Goal: Information Seeking & Learning: Learn about a topic

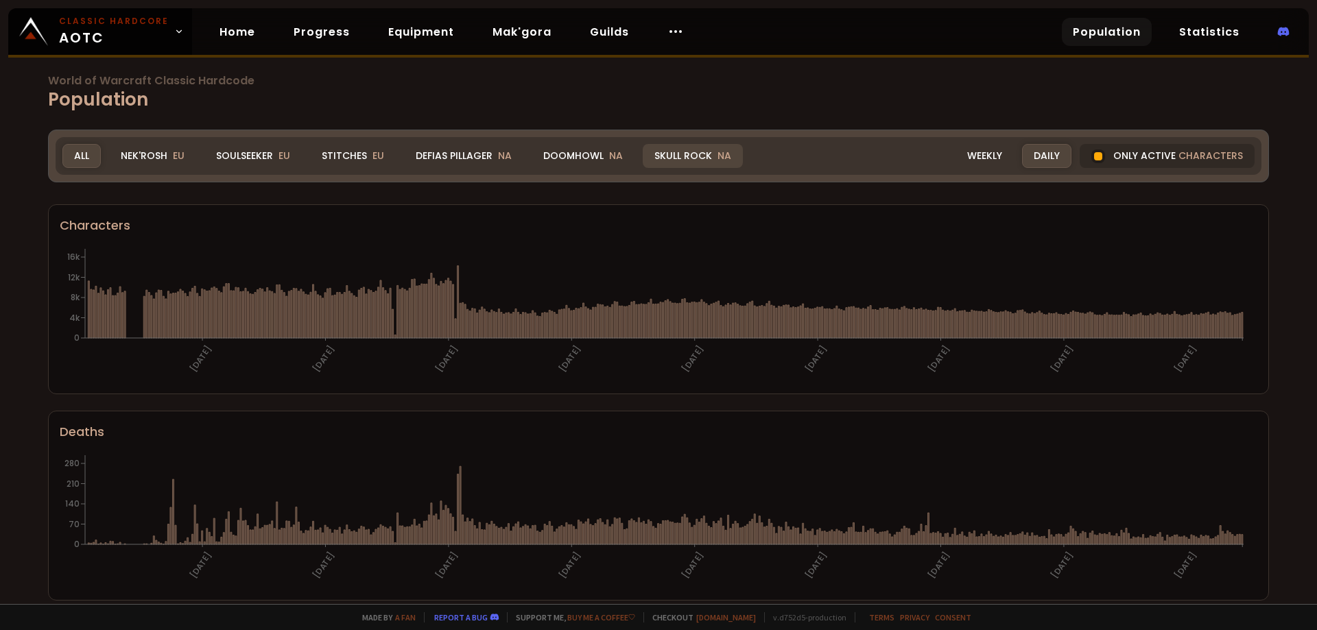
click at [681, 154] on div "Skull Rock NA" at bounding box center [693, 156] width 100 height 24
click at [72, 155] on div "All" at bounding box center [81, 156] width 38 height 24
click at [242, 34] on link "Home" at bounding box center [238, 32] width 58 height 28
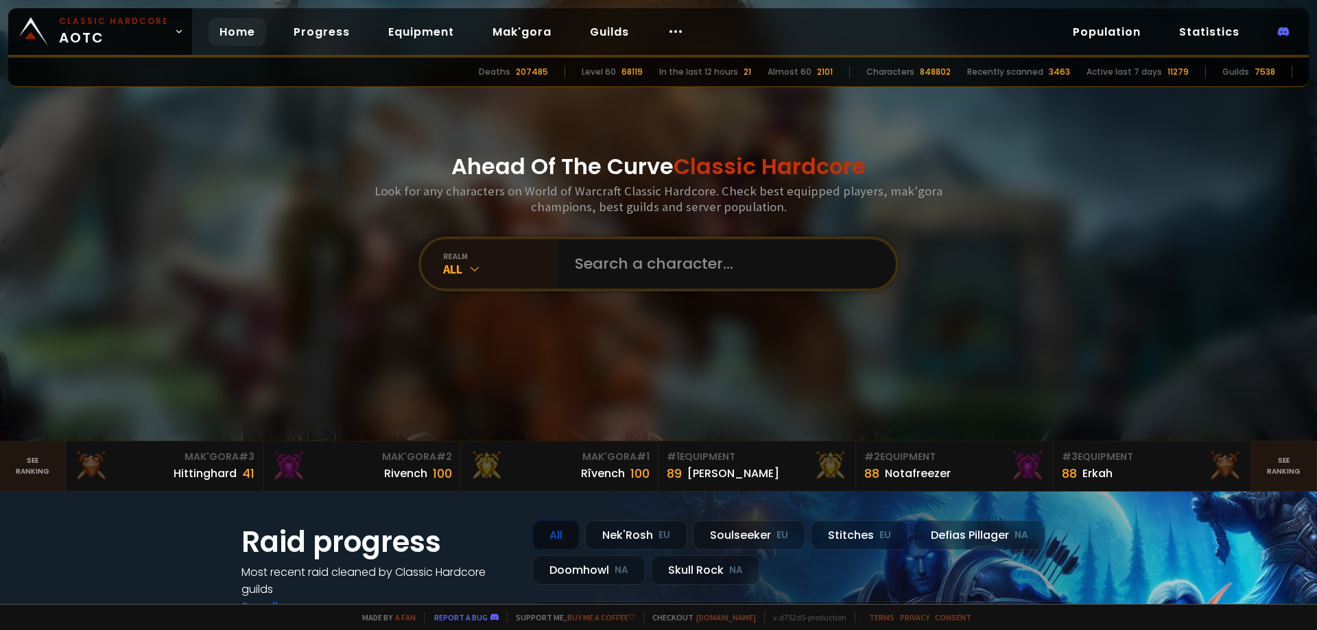
scroll to position [206, 0]
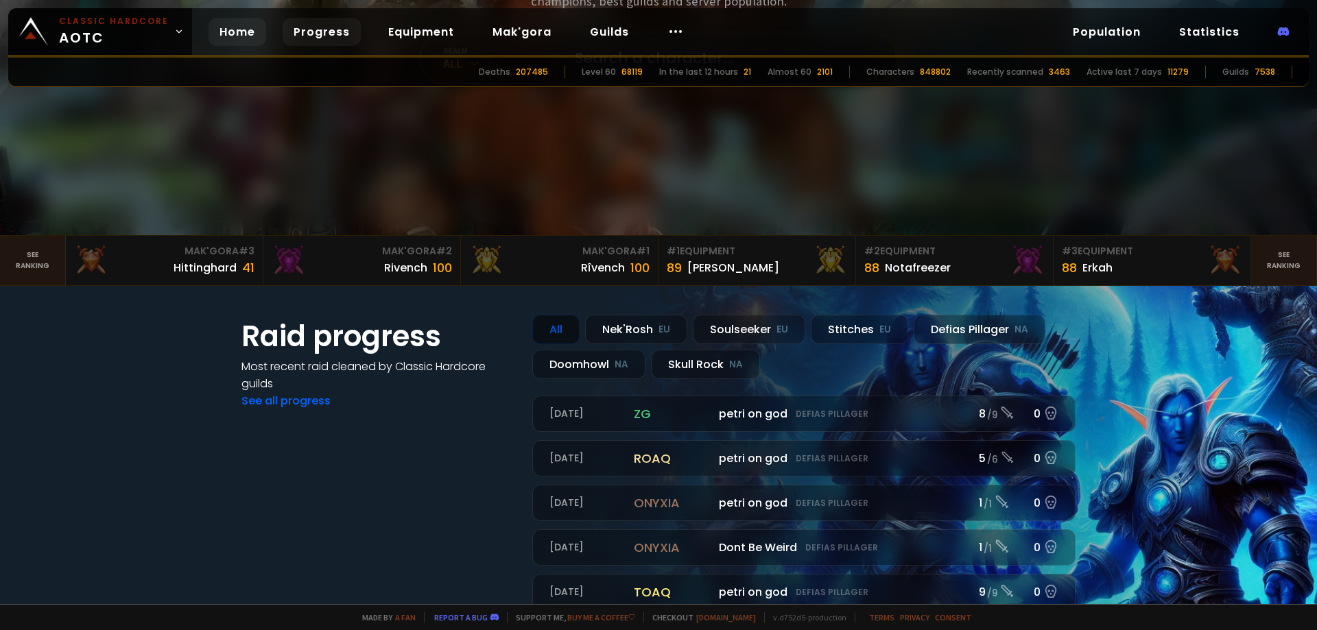
click at [322, 33] on link "Progress" at bounding box center [322, 32] width 78 height 28
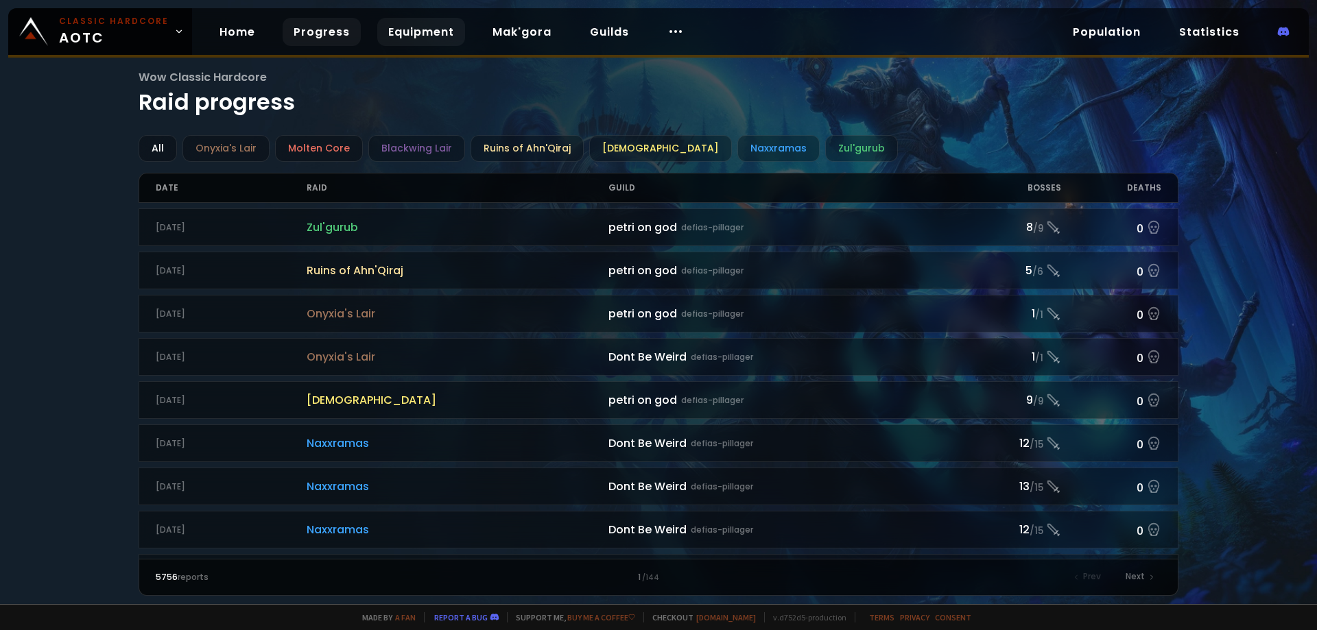
click at [386, 43] on link "Equipment" at bounding box center [421, 32] width 88 height 28
